Goal: Task Accomplishment & Management: Complete application form

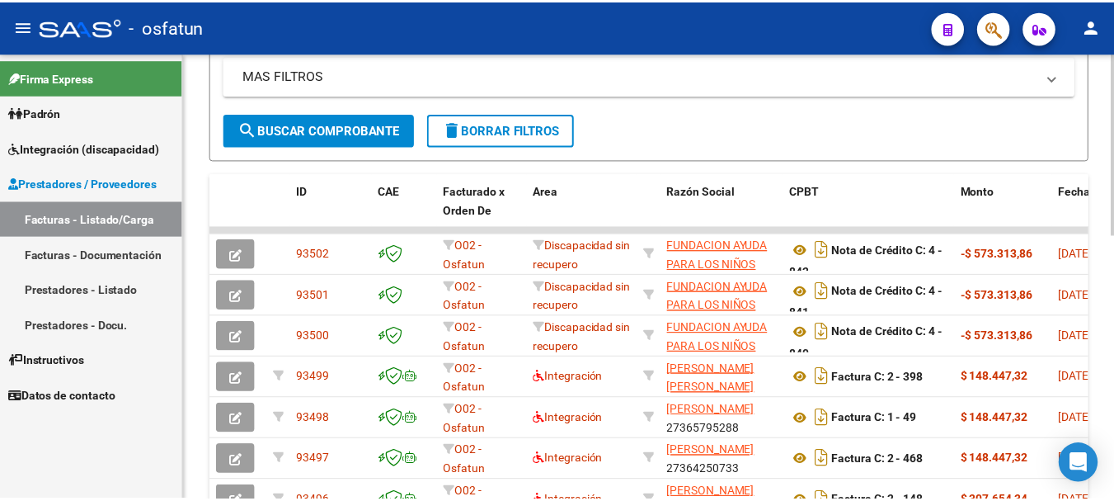
scroll to position [409, 0]
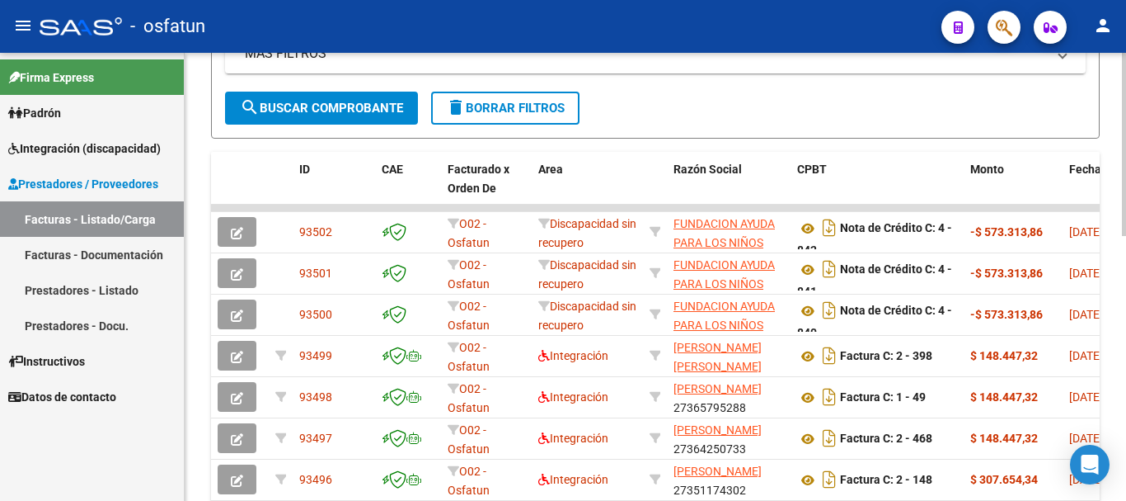
click at [1126, 272] on div at bounding box center [1124, 314] width 4 height 183
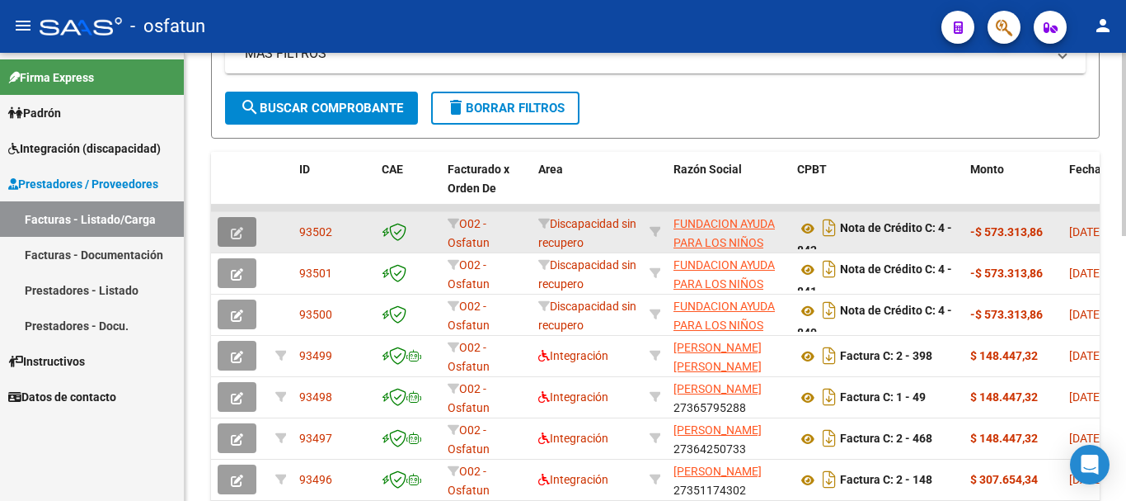
click at [233, 225] on span "button" at bounding box center [237, 231] width 12 height 15
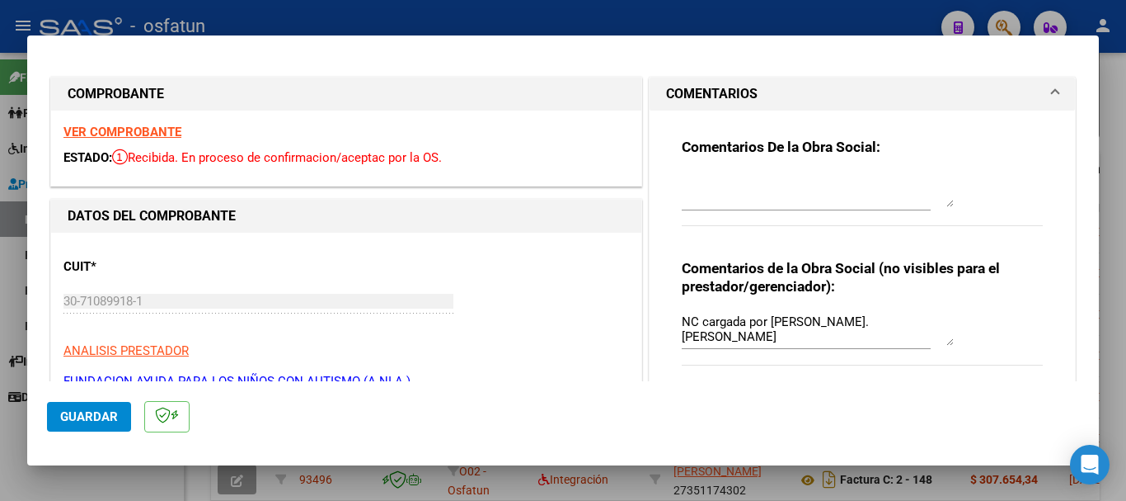
click at [1126, 184] on div at bounding box center [563, 250] width 1126 height 501
type input "$ 0,00"
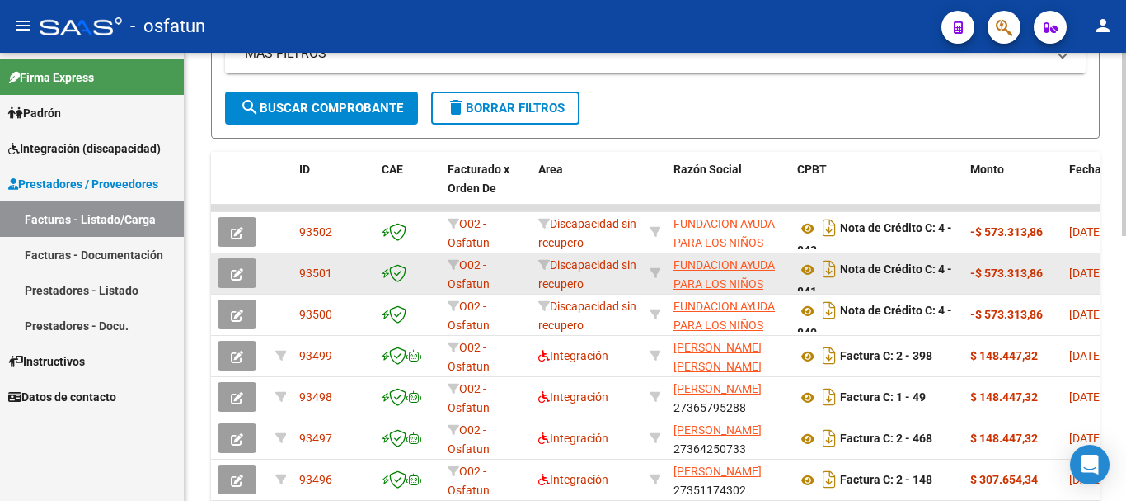
click at [237, 270] on icon "button" at bounding box center [237, 274] width 12 height 12
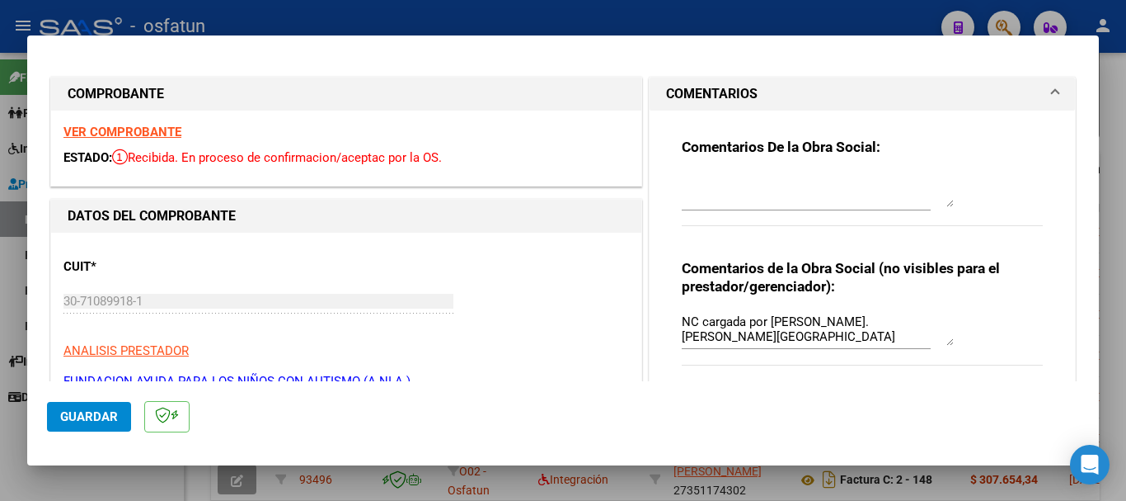
click at [1123, 357] on div at bounding box center [563, 250] width 1126 height 501
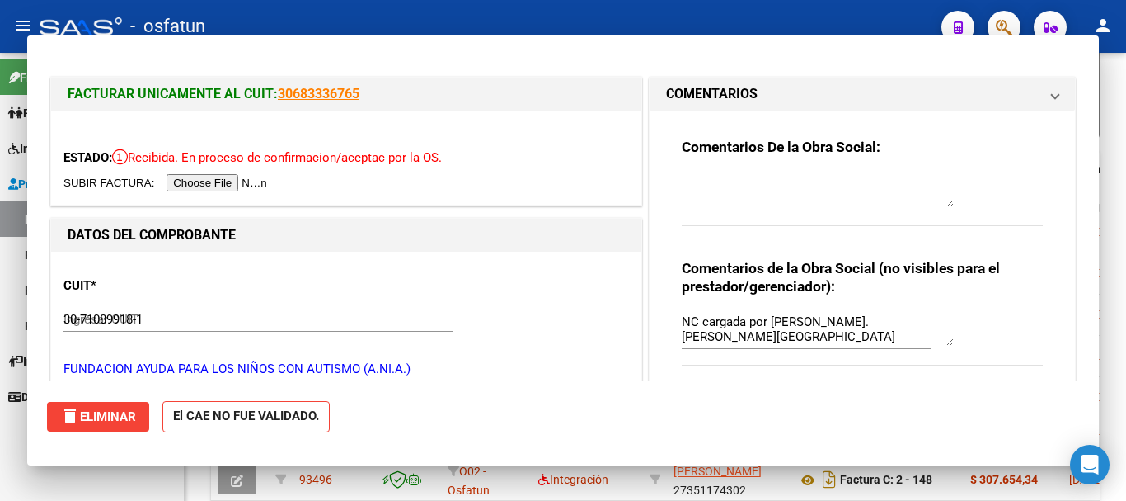
type input "$ 0,00"
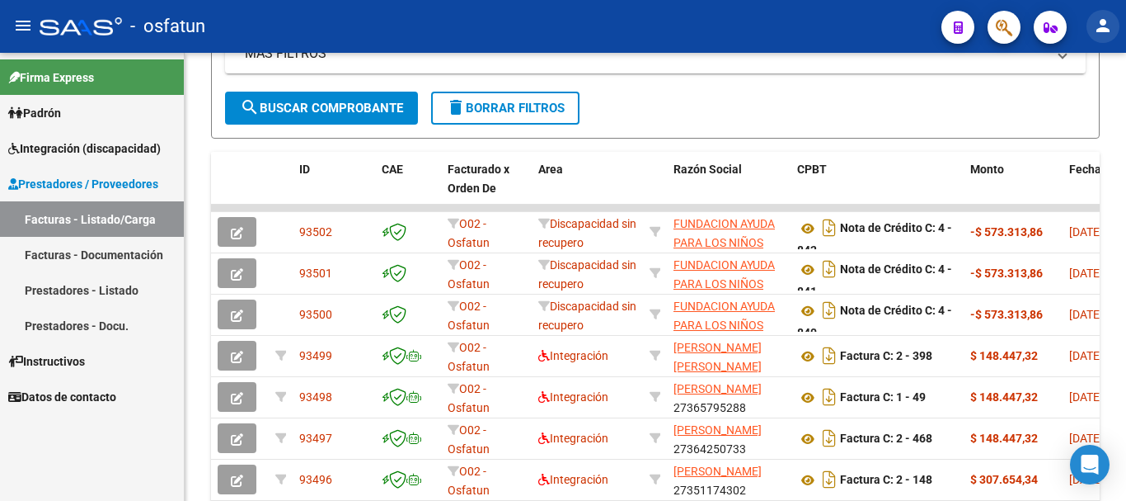
click at [1102, 28] on mat-icon "person" at bounding box center [1103, 26] width 20 height 20
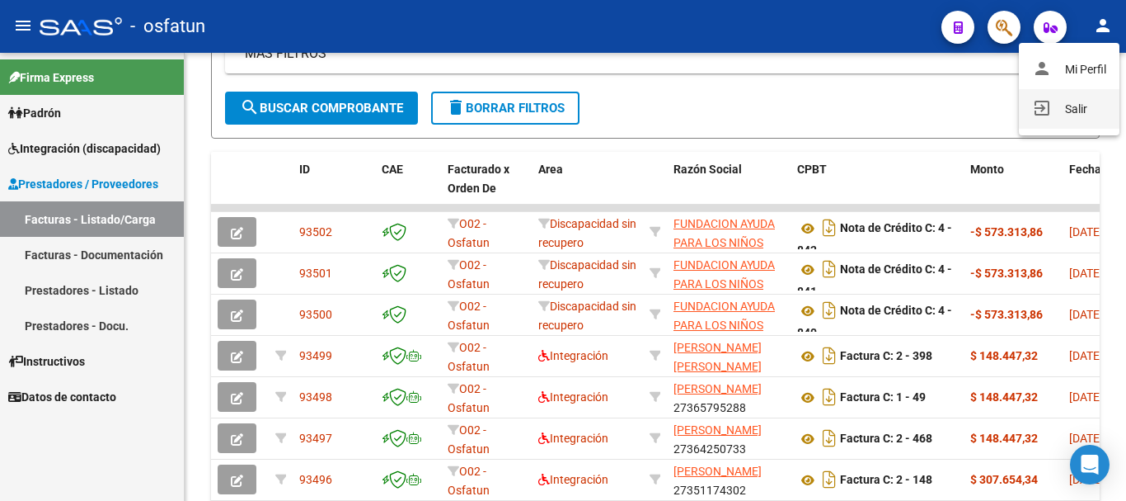
click at [1098, 110] on button "exit_to_app Salir" at bounding box center [1069, 109] width 101 height 40
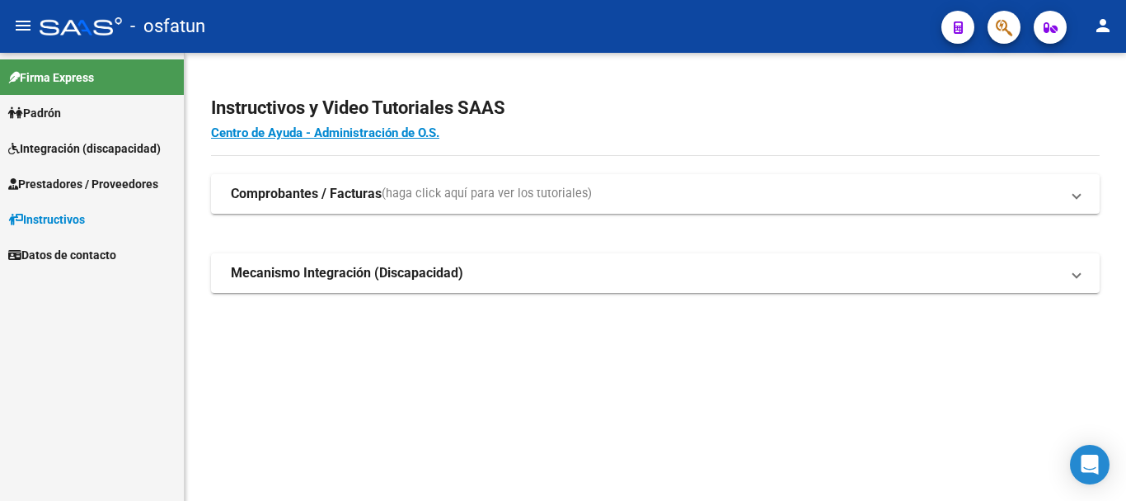
click at [68, 144] on span "Integración (discapacidad)" at bounding box center [84, 148] width 153 height 18
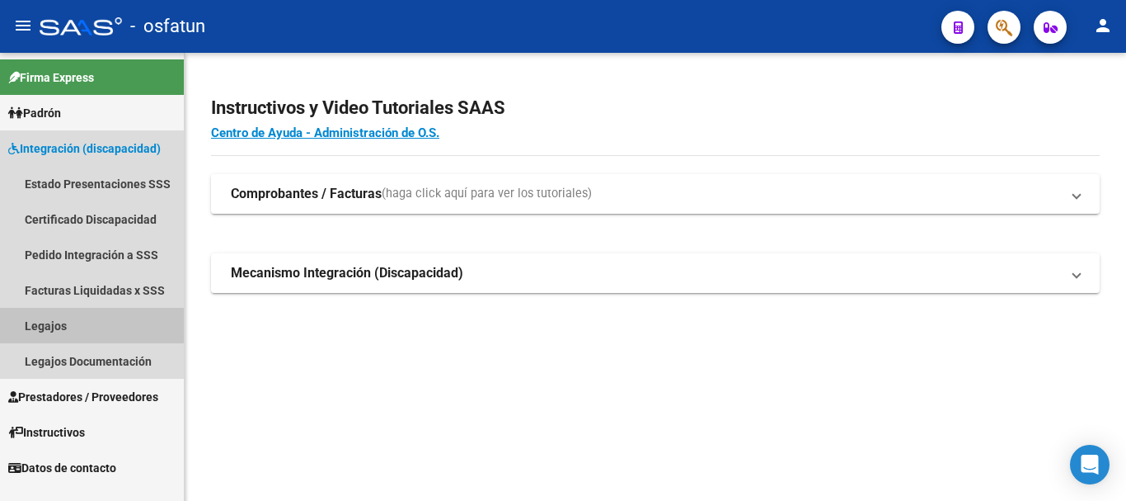
click at [53, 333] on link "Legajos" at bounding box center [92, 325] width 184 height 35
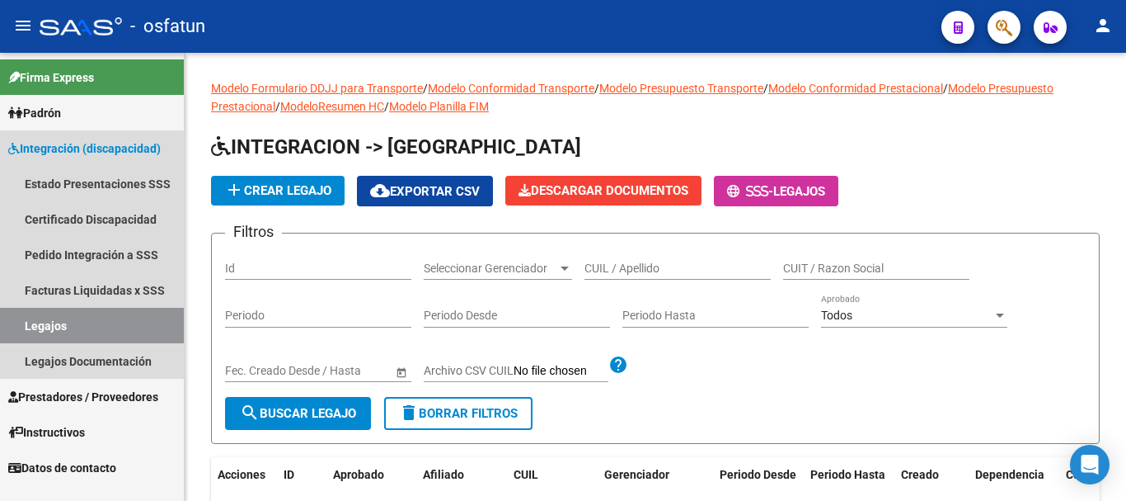
click at [93, 314] on link "Legajos" at bounding box center [92, 325] width 184 height 35
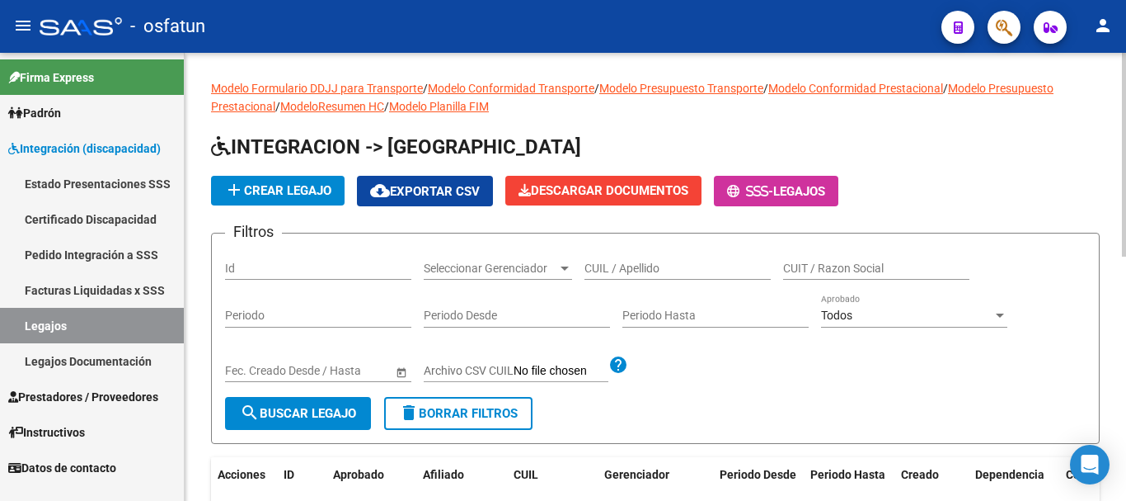
click at [604, 263] on input "CUIL / Apellido" at bounding box center [678, 268] width 186 height 14
type input "[PERSON_NAME]"
click at [322, 417] on span "search Buscar Legajo" at bounding box center [298, 413] width 116 height 15
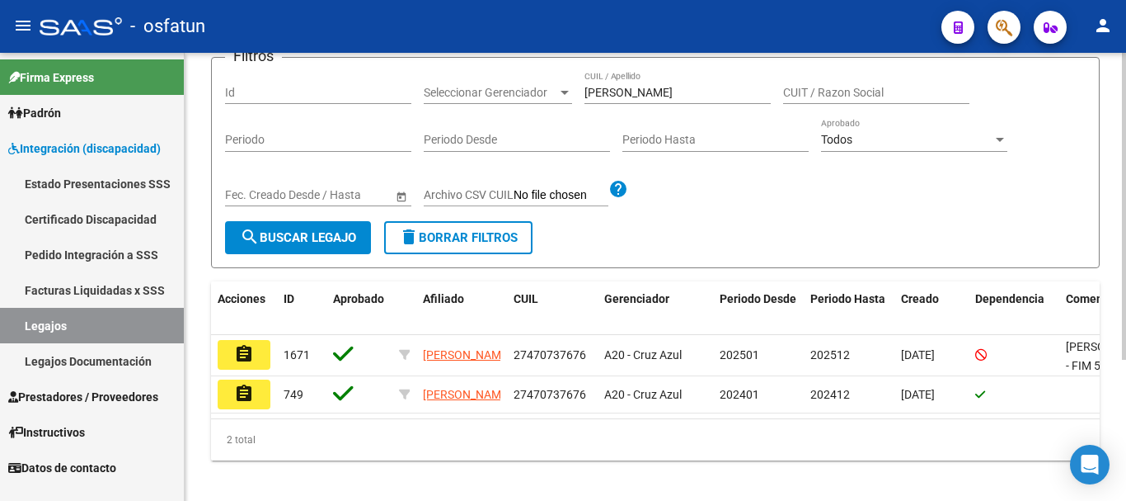
click at [1121, 291] on div "Modelo Formulario DDJJ para Transporte / Modelo Conformidad Transporte / Modelo…" at bounding box center [658, 195] width 946 height 636
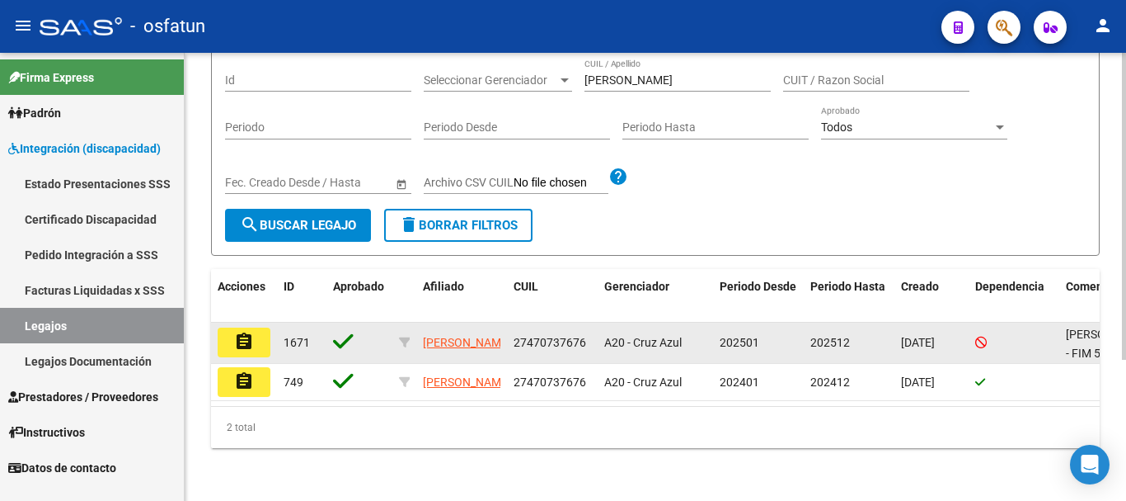
click at [244, 332] on mat-icon "assignment" at bounding box center [244, 341] width 20 height 20
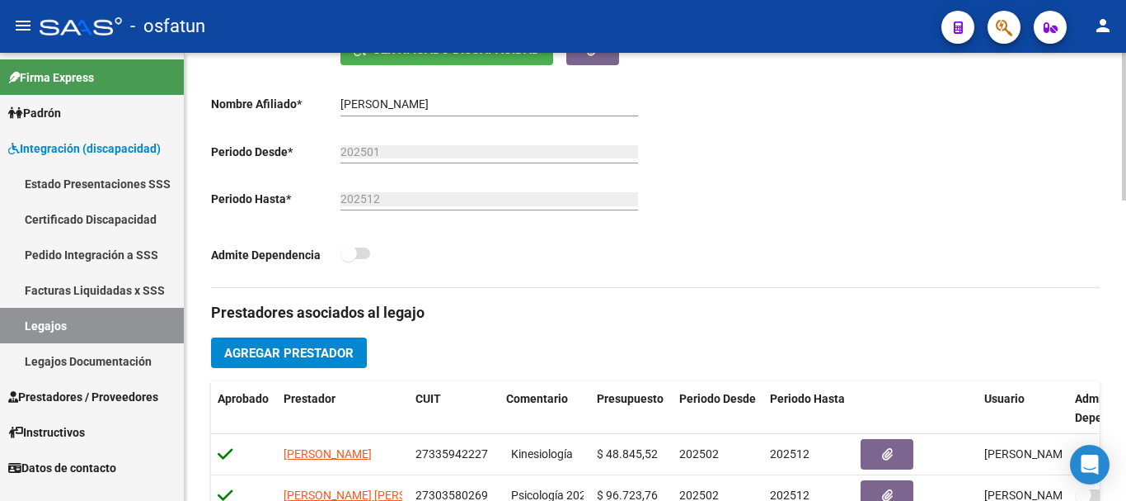
scroll to position [332, 0]
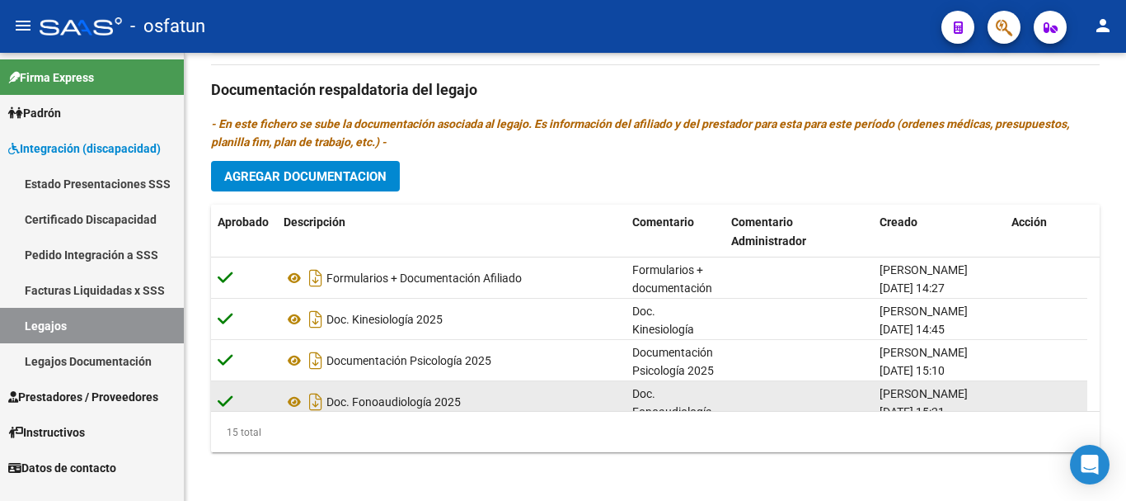
scroll to position [907, 0]
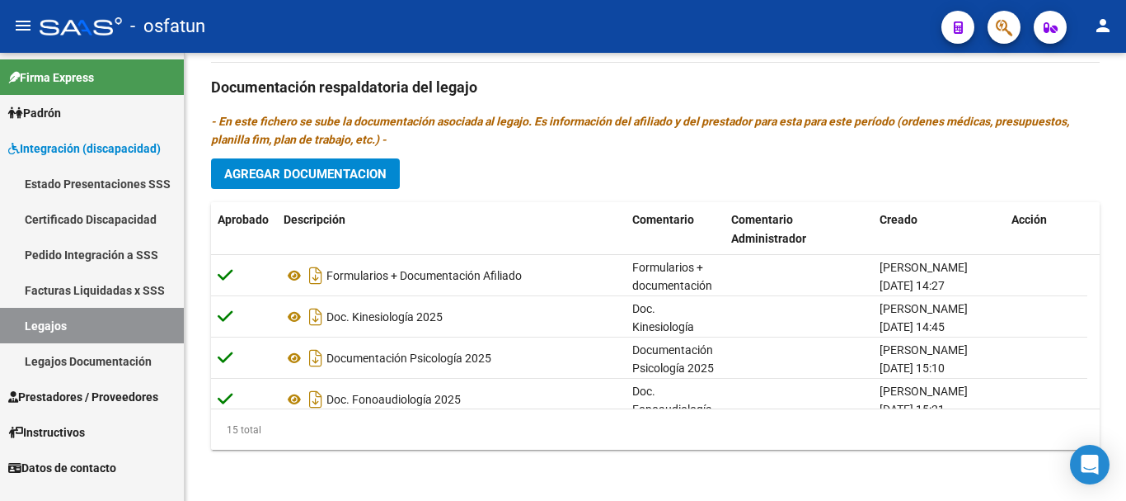
click at [271, 176] on span "Agregar Documentacion" at bounding box center [305, 174] width 162 height 15
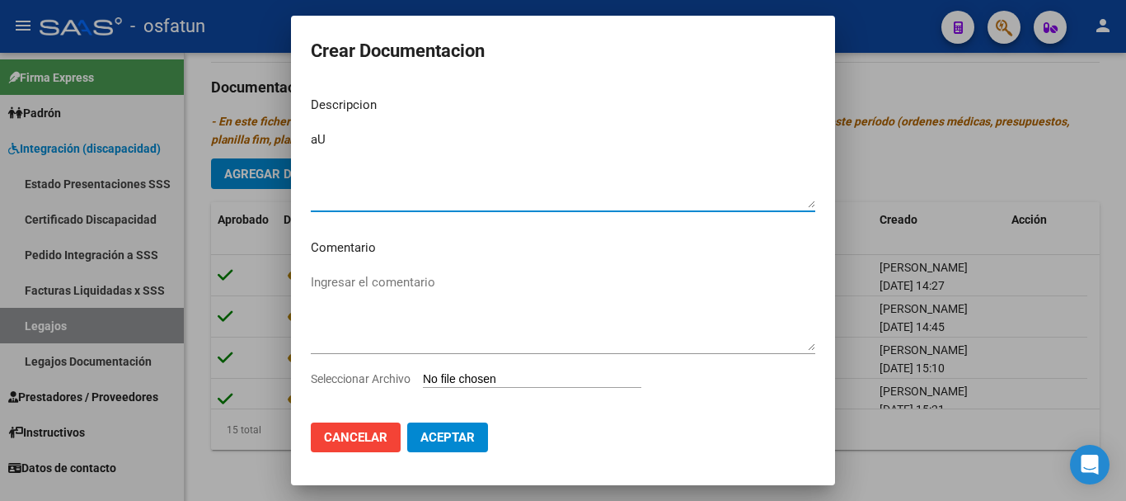
type textarea "a"
type textarea "Autorización Psicomotricidad 08 2025"
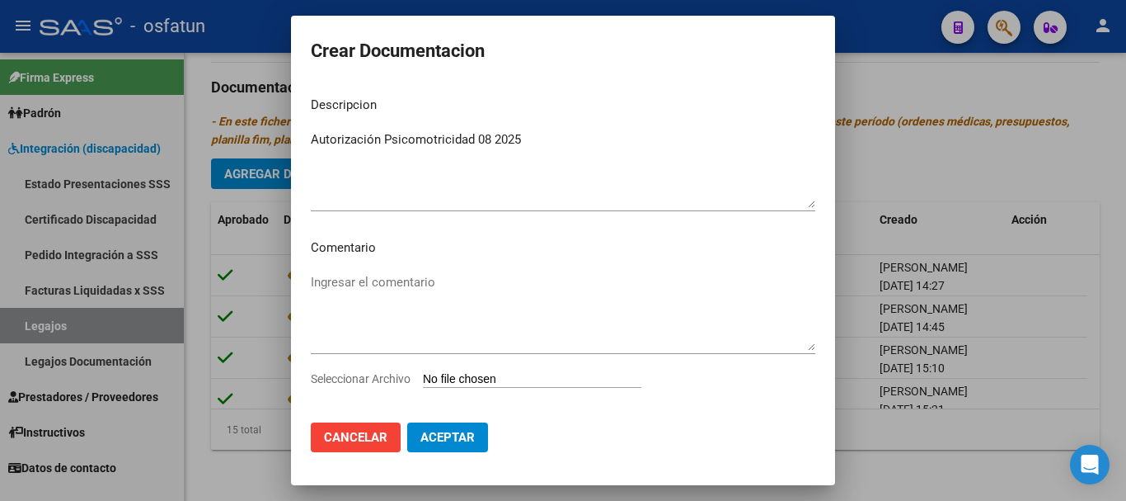
drag, startPoint x: 308, startPoint y: 139, endPoint x: 510, endPoint y: 140, distance: 202.0
click at [510, 140] on mat-dialog-content "Descripcion Autorización [MEDICAL_DATA] 08 2025 Ingresar el descripcion Comenta…" at bounding box center [563, 246] width 544 height 326
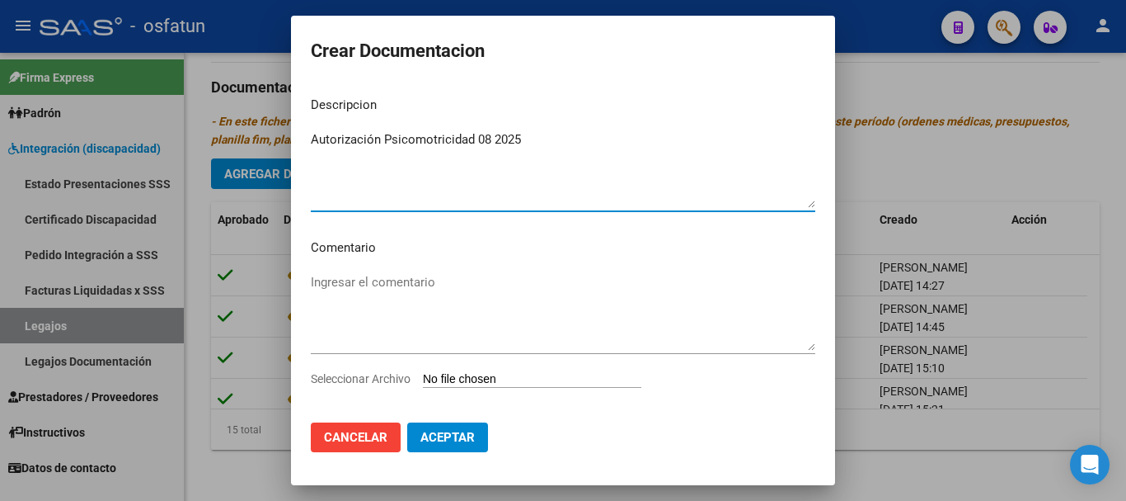
drag, startPoint x: 527, startPoint y: 136, endPoint x: 306, endPoint y: 144, distance: 221.2
click at [301, 144] on mat-dialog-content "Descripcion Autorización [MEDICAL_DATA] 08 2025 Ingresar el descripcion Comenta…" at bounding box center [563, 246] width 544 height 326
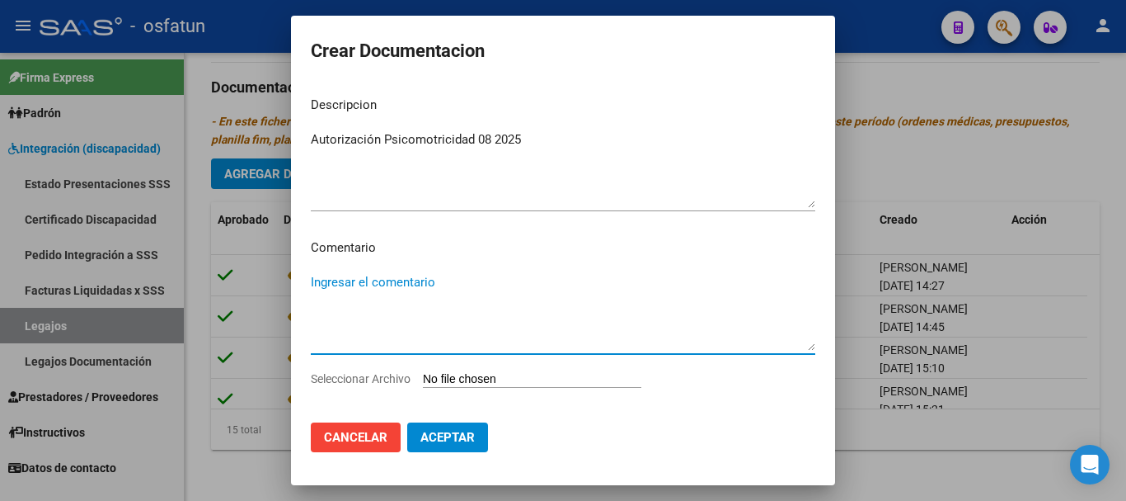
click at [370, 317] on textarea "Ingresar el comentario" at bounding box center [563, 312] width 505 height 78
paste textarea "Autorización Psicomotricidad 08 2025"
type textarea "Autorización Psicomotricidad 08 2025"
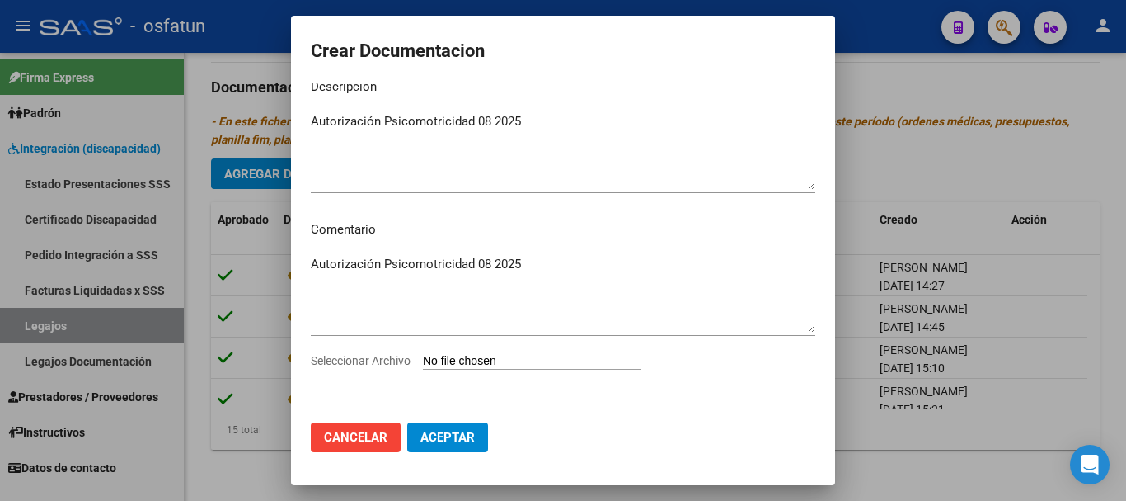
click at [585, 357] on input "Seleccionar Archivo" at bounding box center [532, 362] width 219 height 16
type input "C:\fakepath\Longhia autorización pscimotricidad 08 2025.pdf"
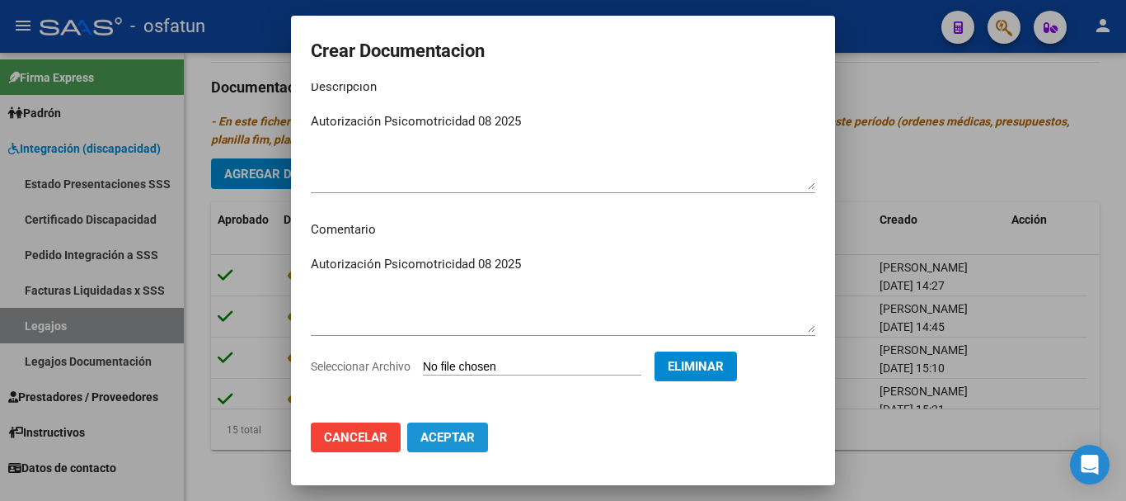
click at [454, 438] on span "Aceptar" at bounding box center [448, 437] width 54 height 15
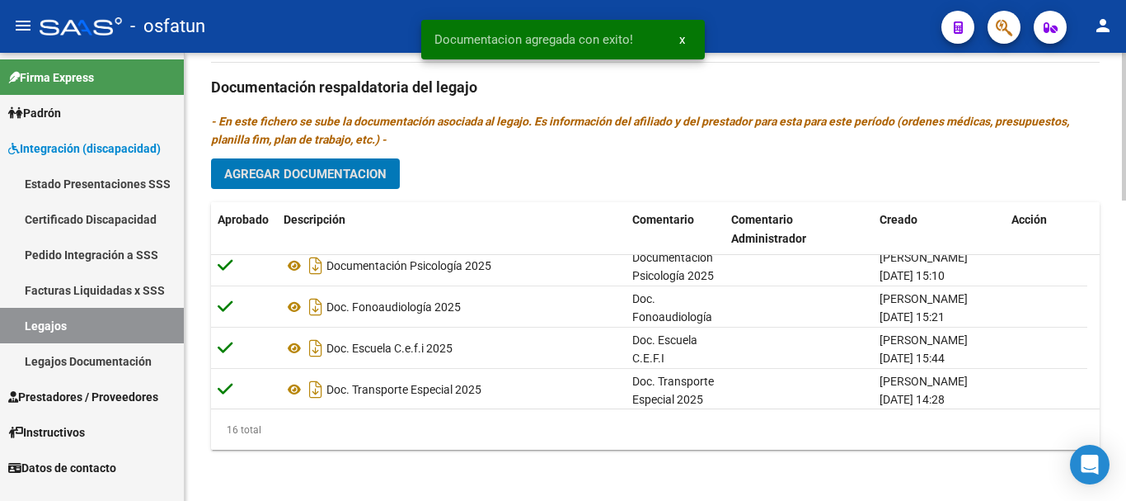
scroll to position [0, 0]
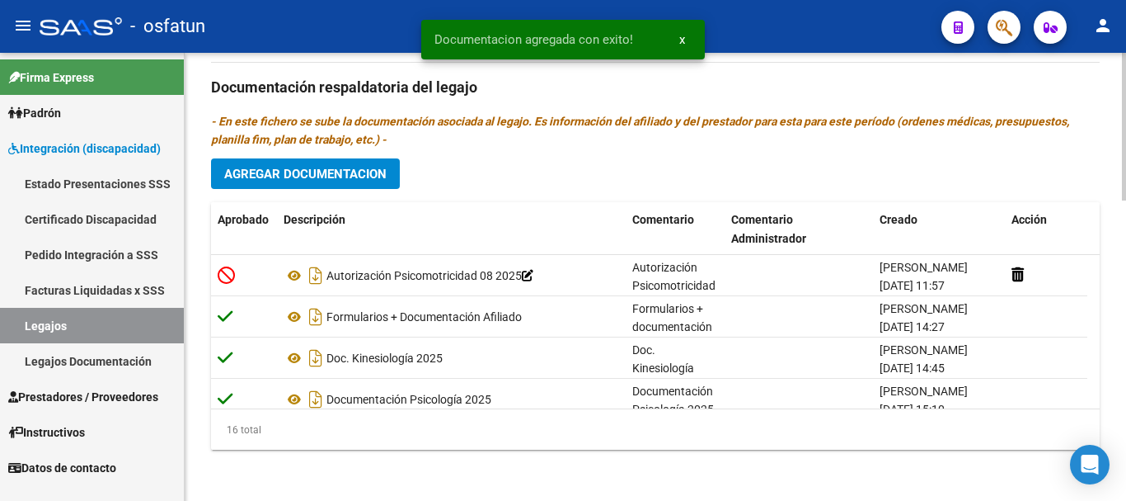
drag, startPoint x: 1123, startPoint y: 362, endPoint x: 1126, endPoint y: 313, distance: 48.7
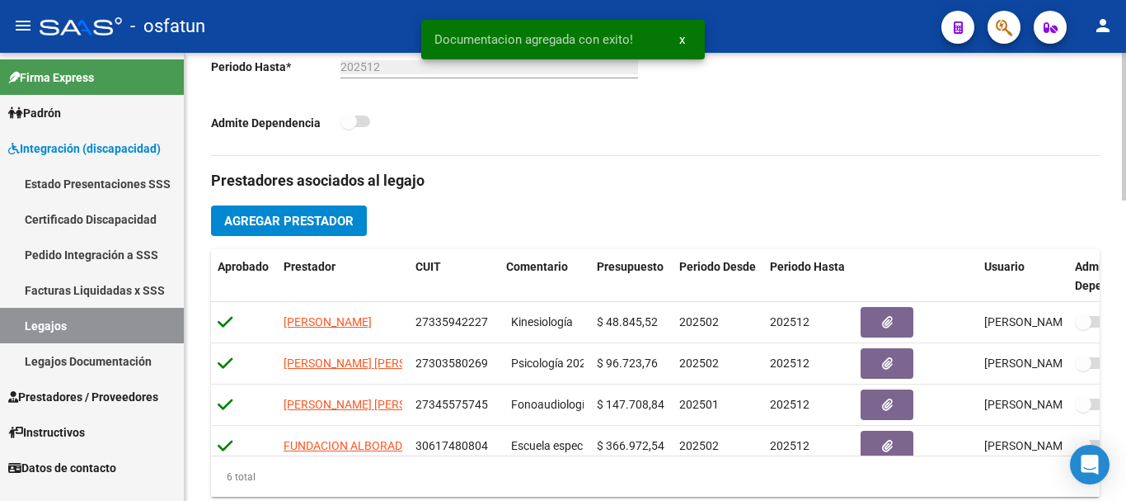
scroll to position [12, 0]
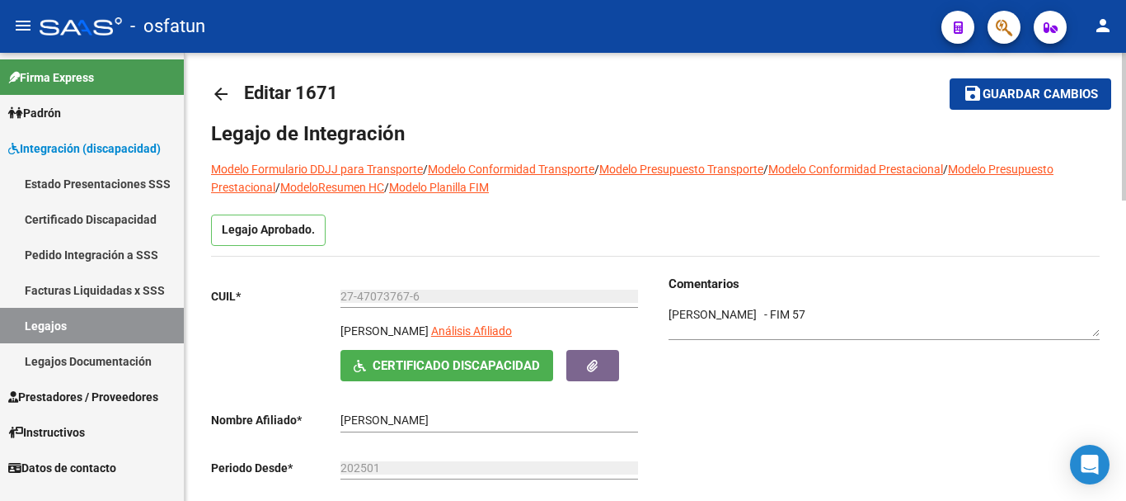
click at [1126, 331] on div at bounding box center [1124, 277] width 4 height 448
click at [1054, 89] on span "Guardar cambios" at bounding box center [1040, 94] width 115 height 15
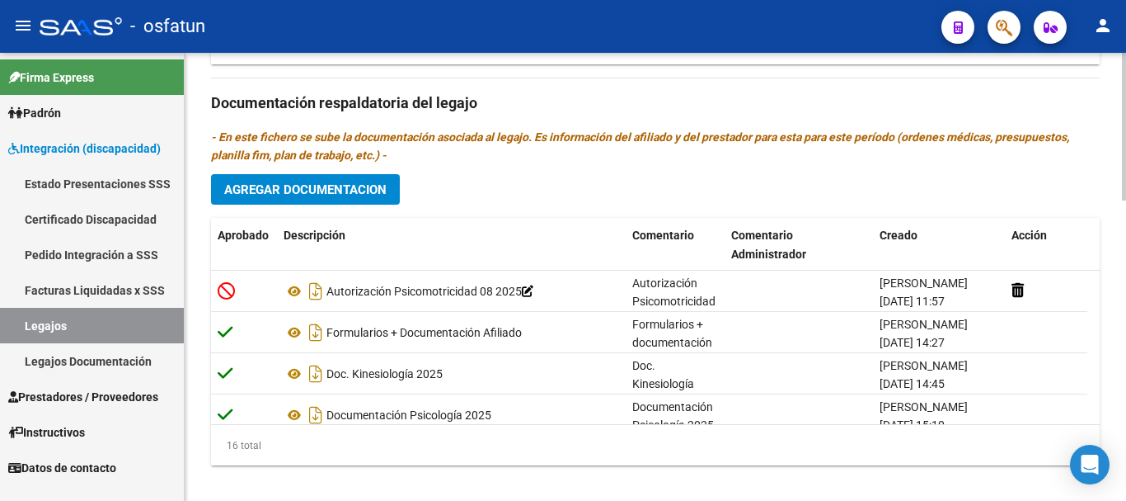
scroll to position [910, 0]
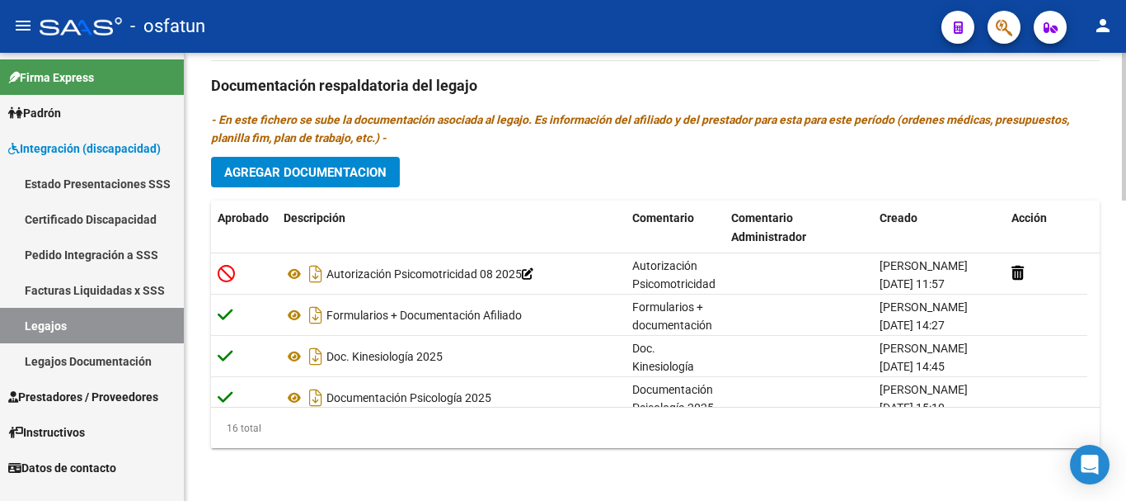
click at [1104, 446] on body "menu - osfatun person Firma Express Padrón Análisis Afiliado Integración (disca…" at bounding box center [563, 250] width 1126 height 501
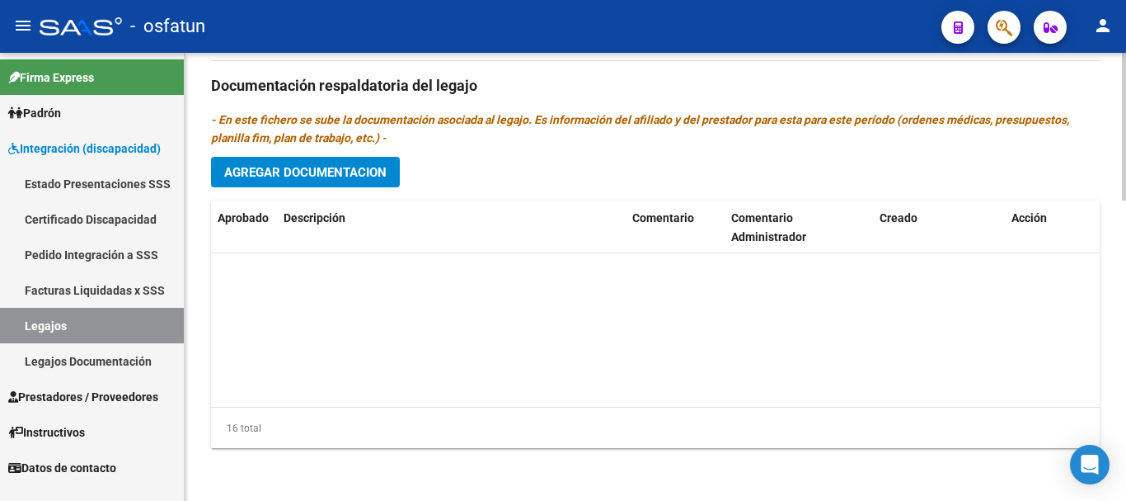
scroll to position [0, 0]
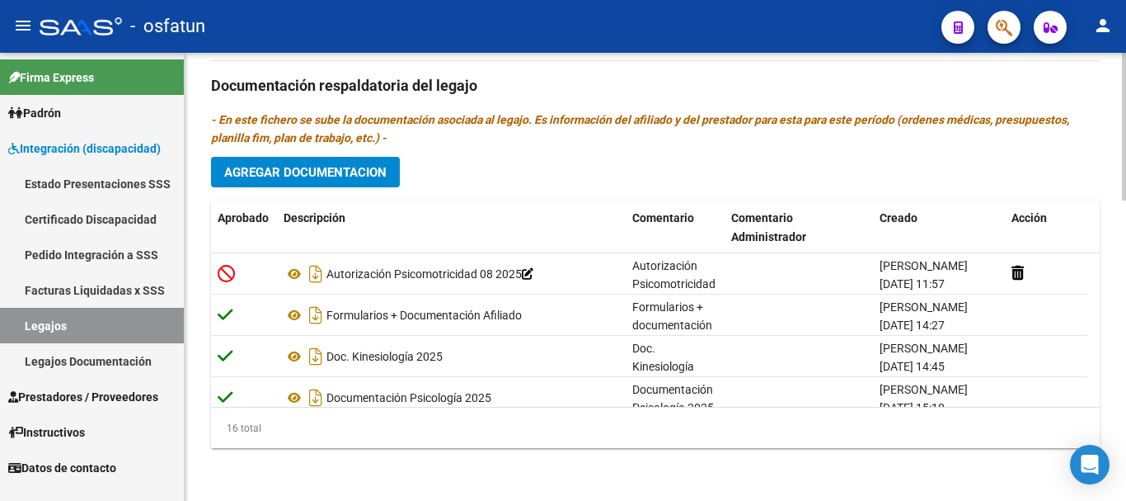
drag, startPoint x: 1112, startPoint y: 108, endPoint x: 1126, endPoint y: 199, distance: 91.8
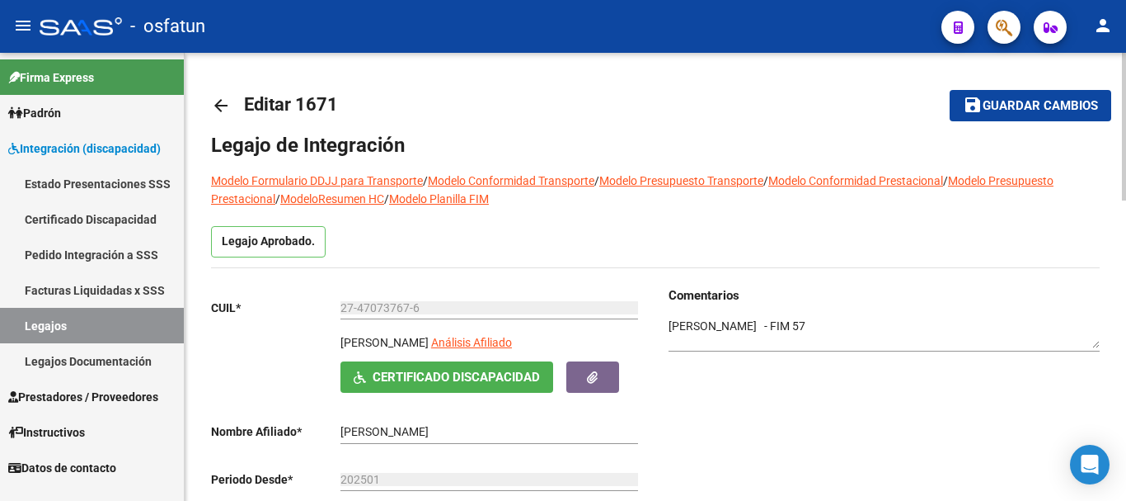
click at [1126, 31] on div "menu - osfatun person Firma Express Padrón Análisis Afiliado Integración (disca…" at bounding box center [563, 250] width 1126 height 501
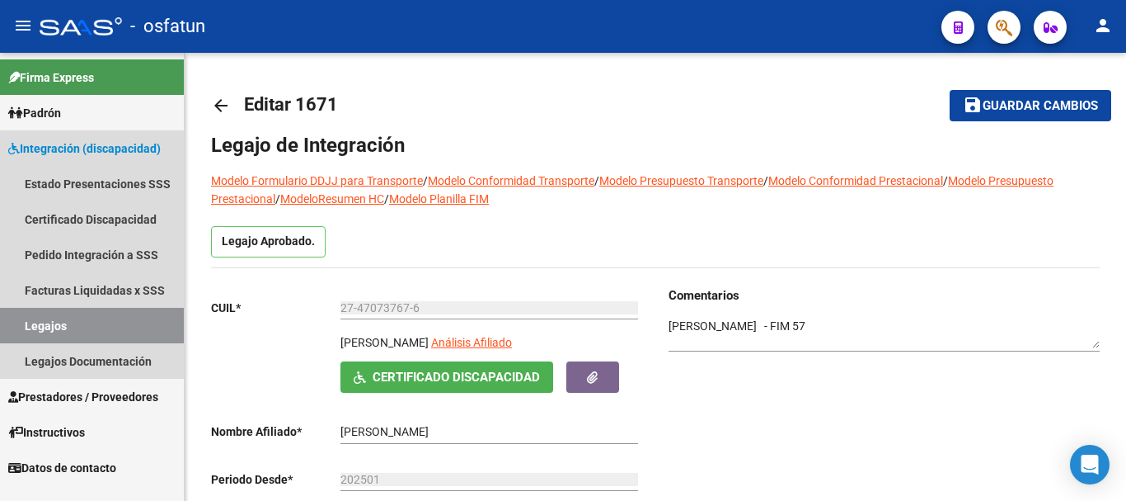
click at [24, 330] on link "Legajos" at bounding box center [92, 325] width 184 height 35
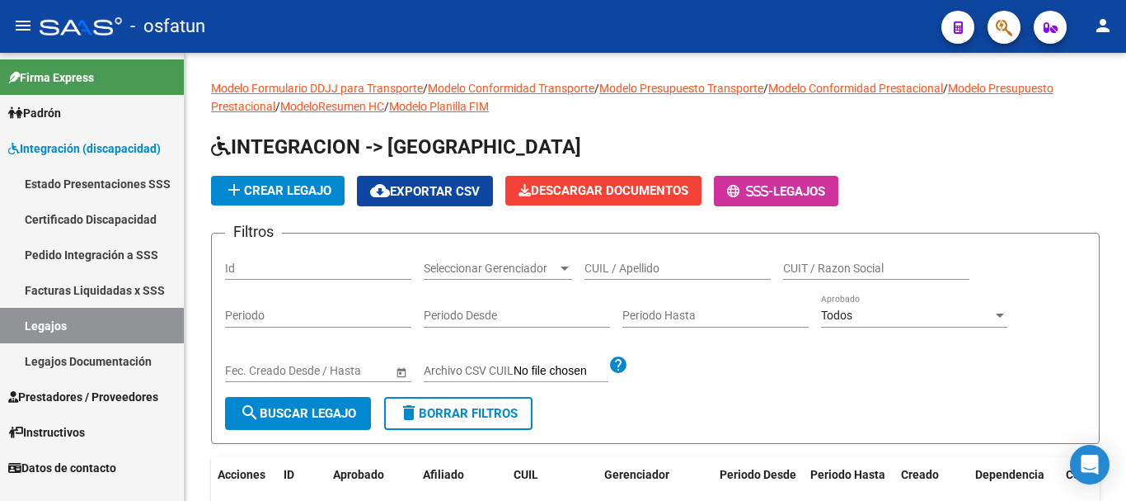
click at [1107, 36] on button "person" at bounding box center [1103, 26] width 33 height 33
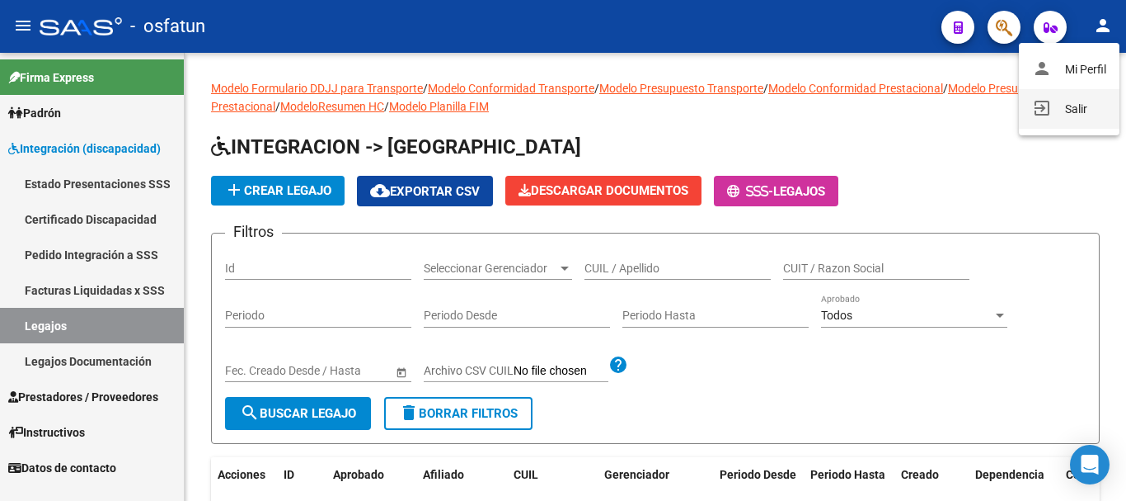
click at [1084, 119] on button "exit_to_app Salir" at bounding box center [1069, 109] width 101 height 40
